Goal: Navigation & Orientation: Find specific page/section

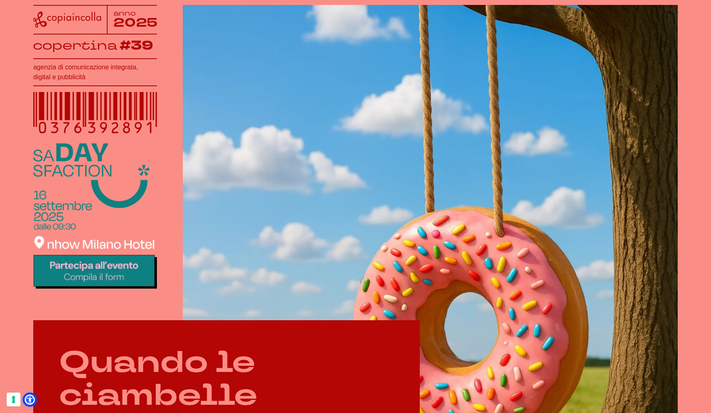
scroll to position [188, 0]
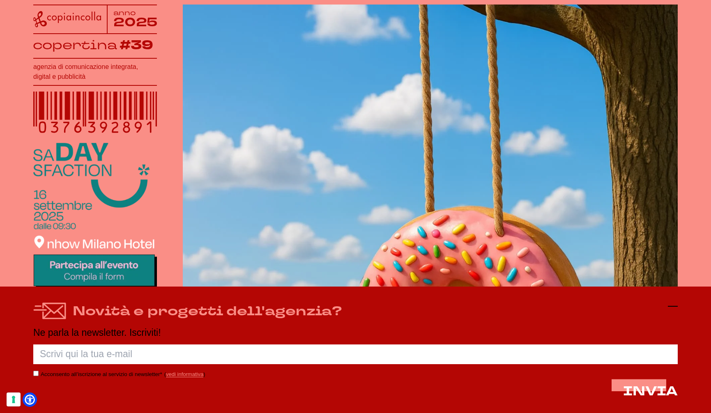
click at [668, 305] on icon at bounding box center [673, 306] width 10 height 10
click at [667, 306] on video at bounding box center [430, 282] width 495 height 555
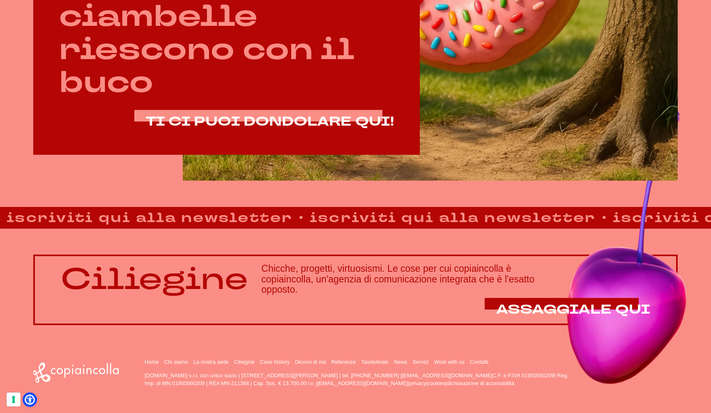
scroll to position [567, 0]
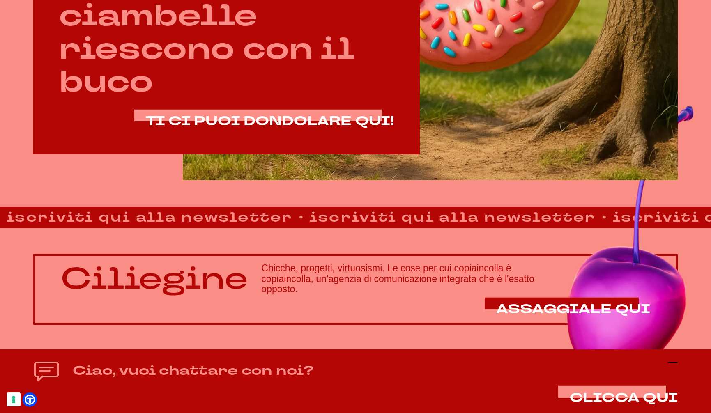
click at [671, 363] on icon at bounding box center [673, 363] width 10 height 10
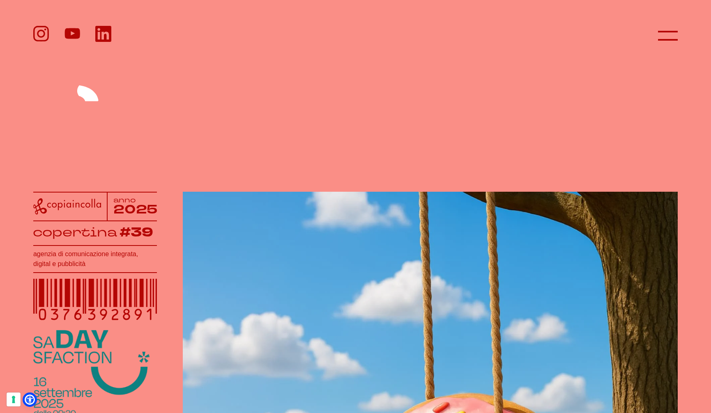
scroll to position [0, 0]
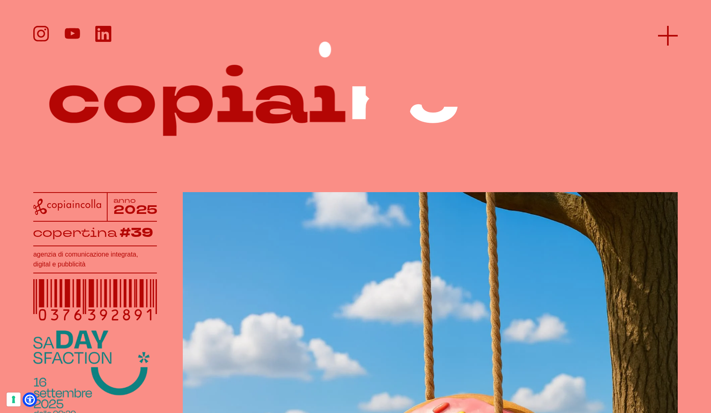
click at [661, 34] on icon at bounding box center [668, 36] width 20 height 20
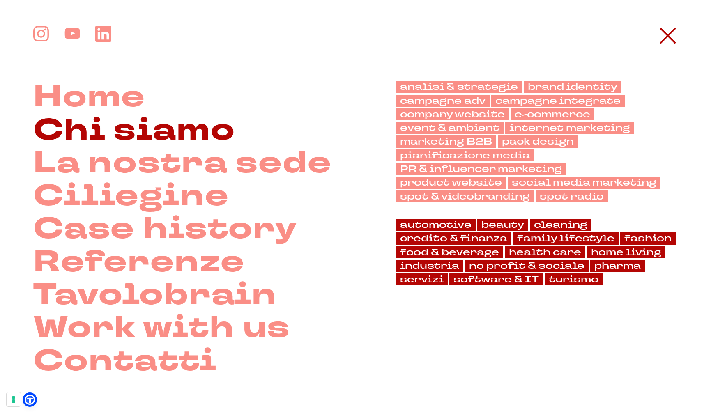
click at [73, 133] on link "Chi siamo" at bounding box center [134, 130] width 202 height 33
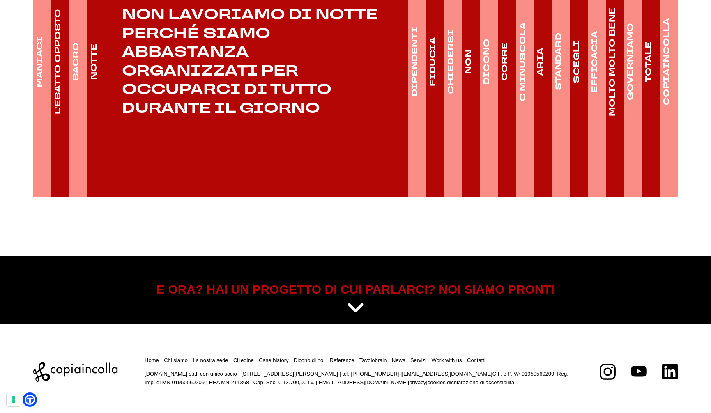
scroll to position [1407, 0]
